Goal: Navigation & Orientation: Find specific page/section

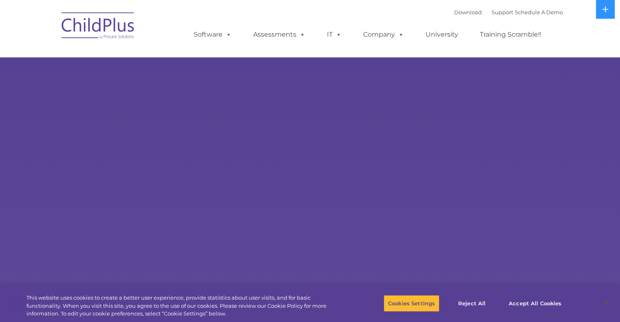
select select "MEDIUM"
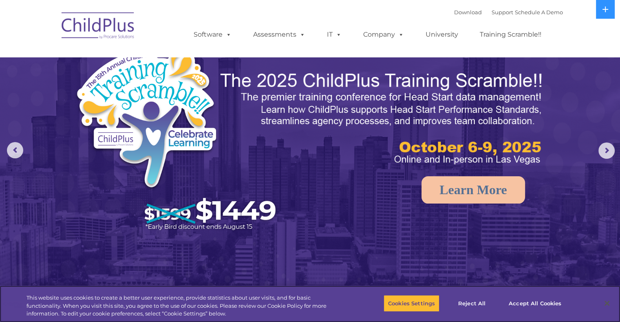
scroll to position [9, 0]
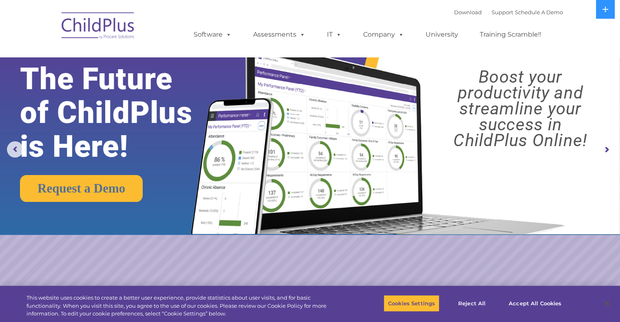
click at [304, 188] on img at bounding box center [375, 129] width 389 height 210
click at [18, 151] on rs-arrow at bounding box center [15, 149] width 16 height 16
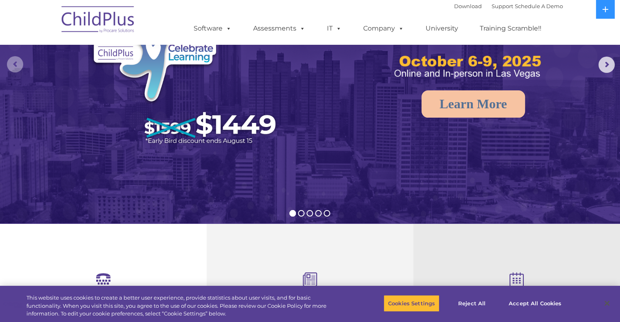
scroll to position [0, 0]
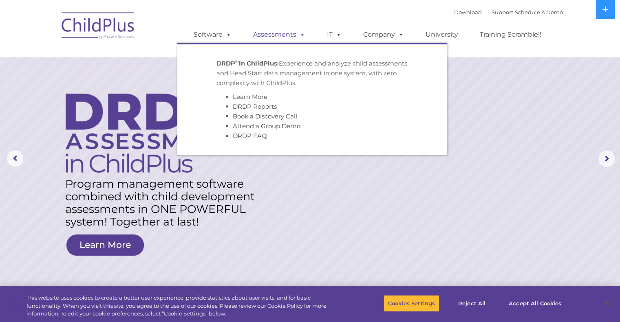
click at [271, 31] on link "Assessments" at bounding box center [279, 34] width 68 height 16
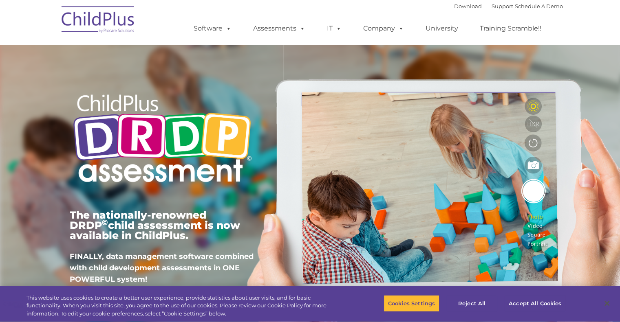
type input ""
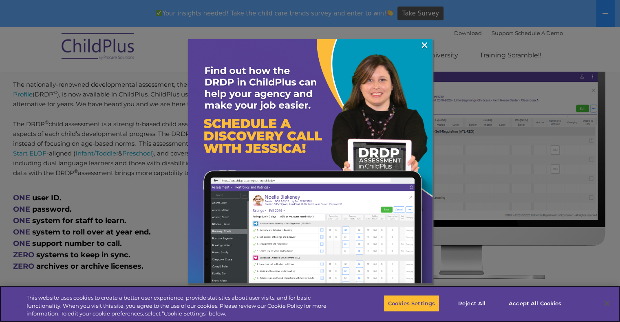
scroll to position [353, 0]
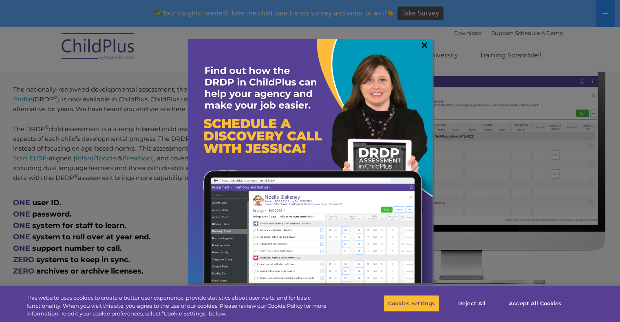
click at [424, 45] on link "×" at bounding box center [424, 45] width 9 height 8
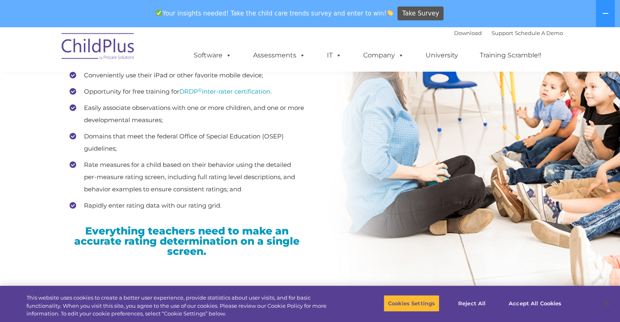
scroll to position [1168, 0]
